Goal: Find specific page/section: Find specific page/section

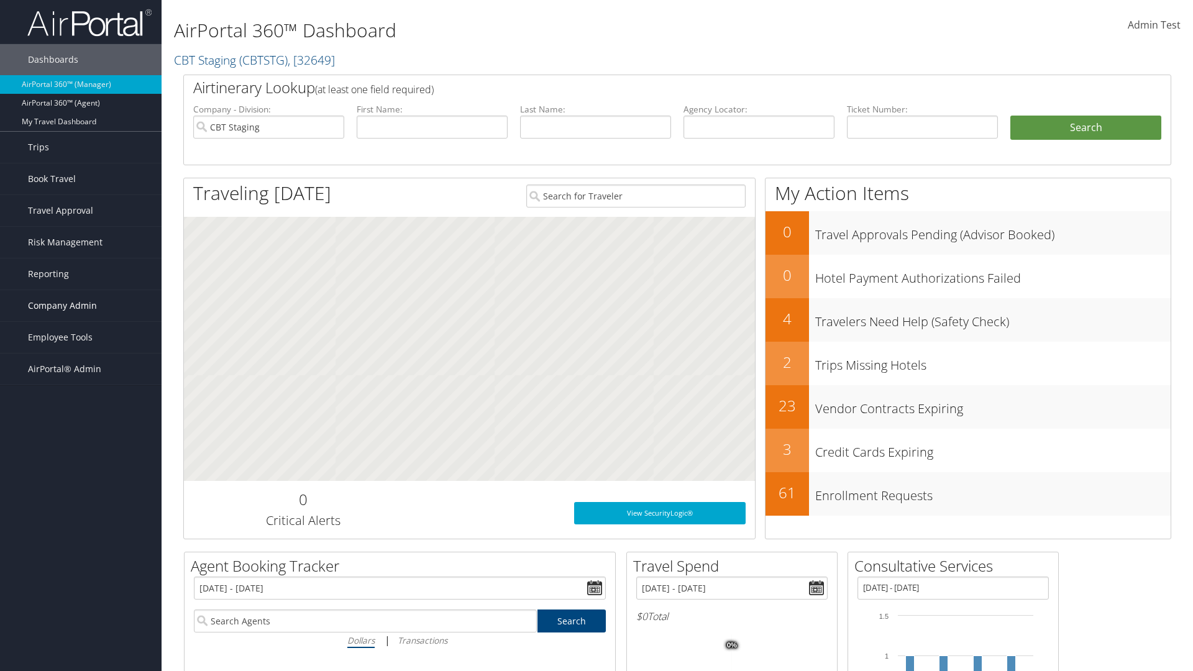
click at [81, 306] on span "Company Admin" at bounding box center [62, 305] width 69 height 31
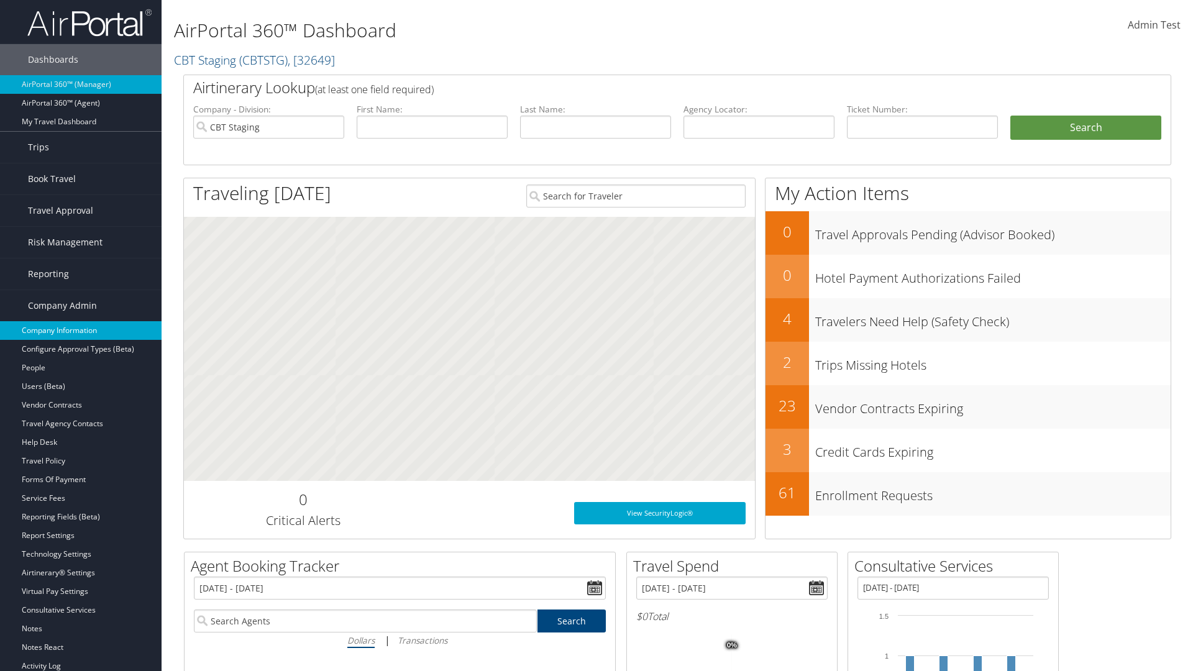
click at [81, 330] on link "Company Information" at bounding box center [80, 330] width 161 height 19
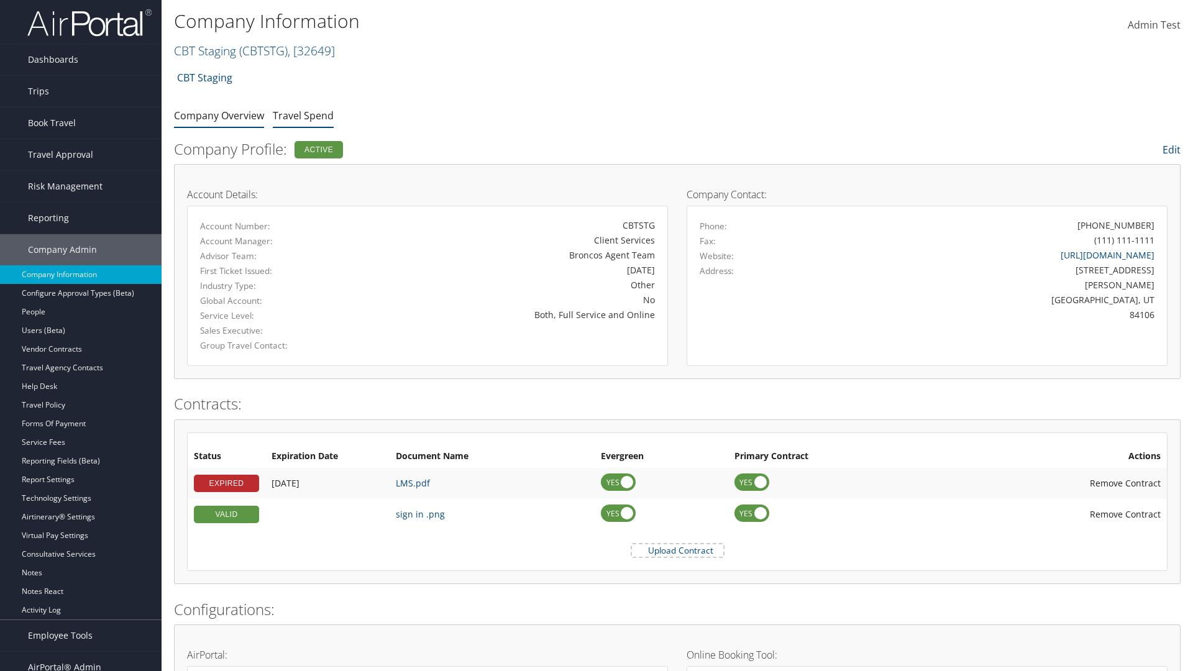
click at [303, 115] on link "Travel Spend" at bounding box center [303, 116] width 61 height 14
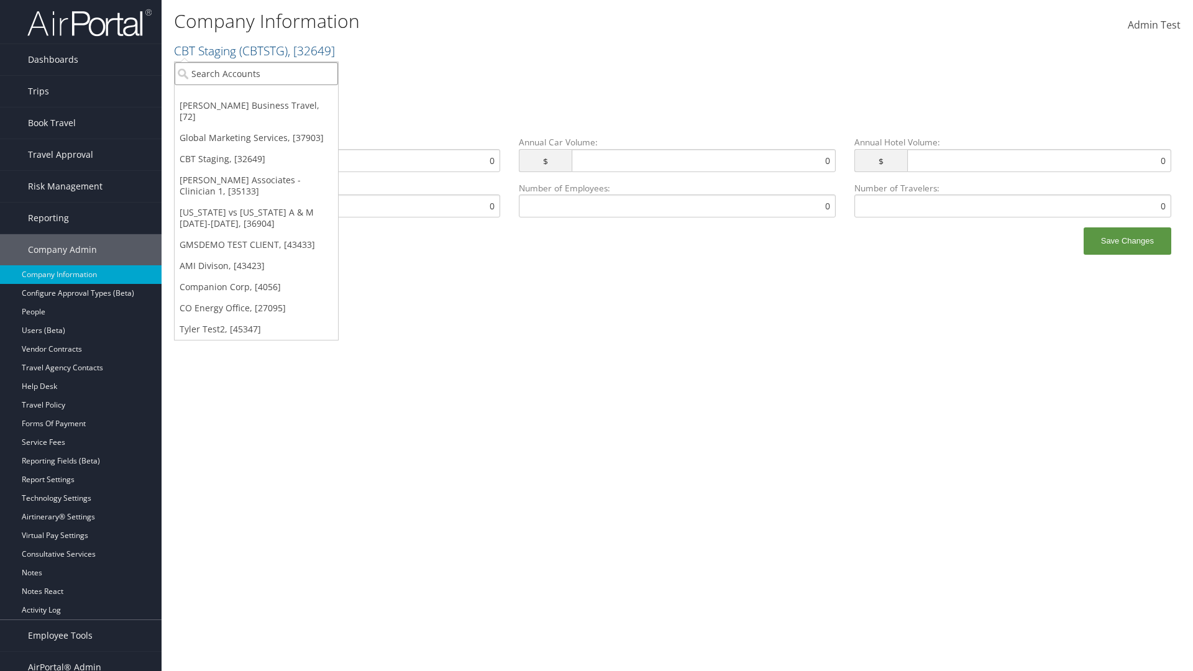
click at [256, 73] on input "search" at bounding box center [256, 73] width 163 height 23
type input "Global Marketing Services"
click at [268, 96] on div "Global Marketing Services (301946), [37903]" at bounding box center [268, 96] width 200 height 11
